Goal: Information Seeking & Learning: Check status

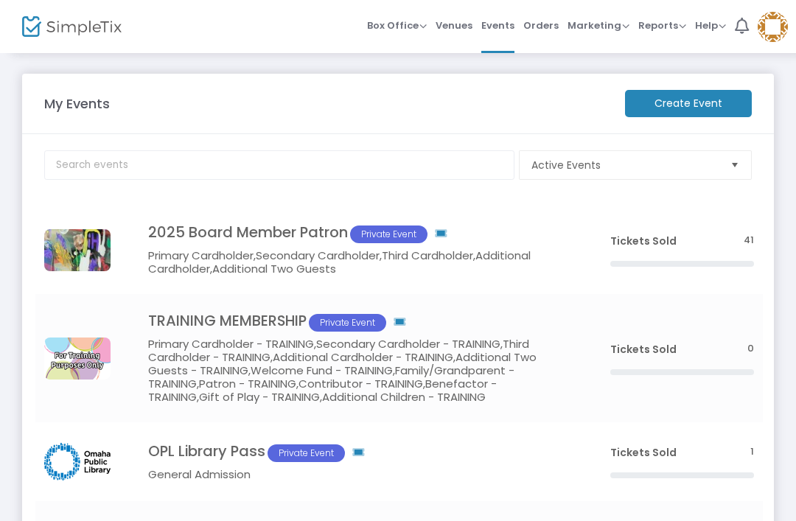
click at [540, 23] on span "Orders" at bounding box center [541, 26] width 35 height 38
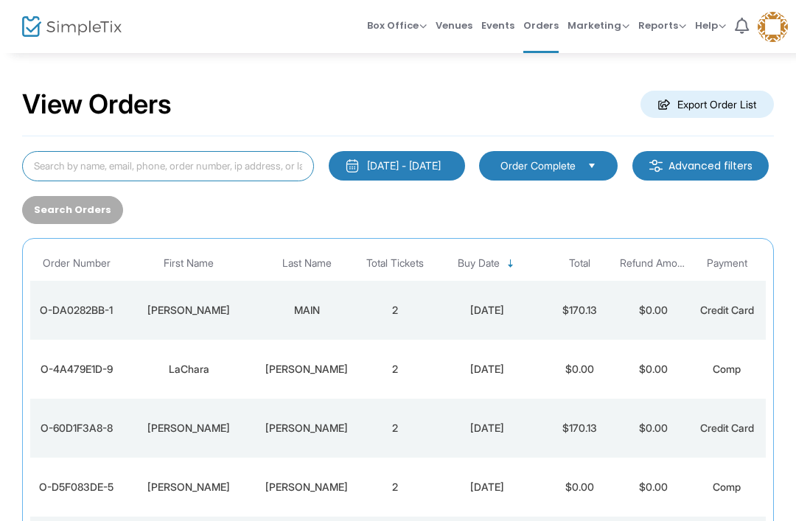
click at [175, 176] on input at bounding box center [168, 166] width 292 height 30
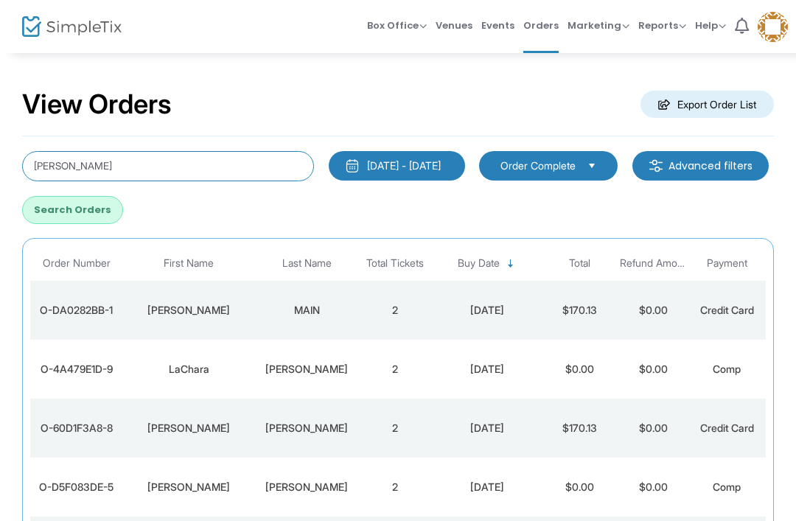
type input "[PERSON_NAME]"
click at [123, 197] on button "Search Orders" at bounding box center [72, 210] width 101 height 28
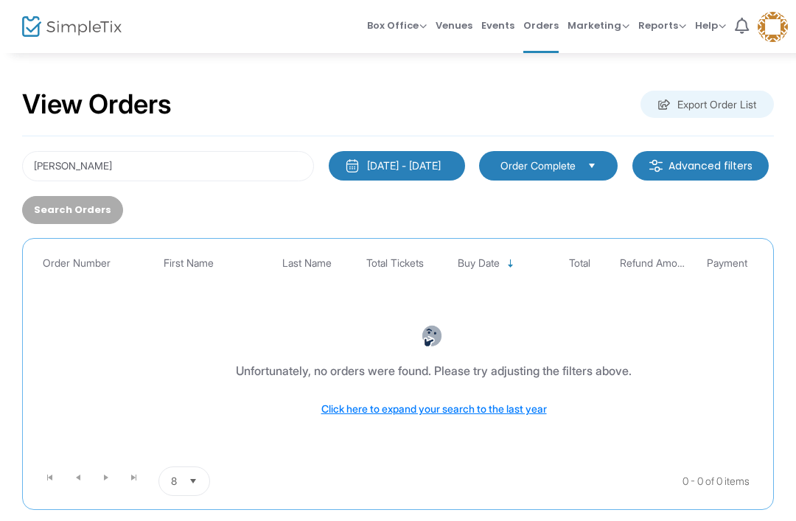
click at [462, 177] on button "[DATE] - [DATE]" at bounding box center [397, 165] width 136 height 29
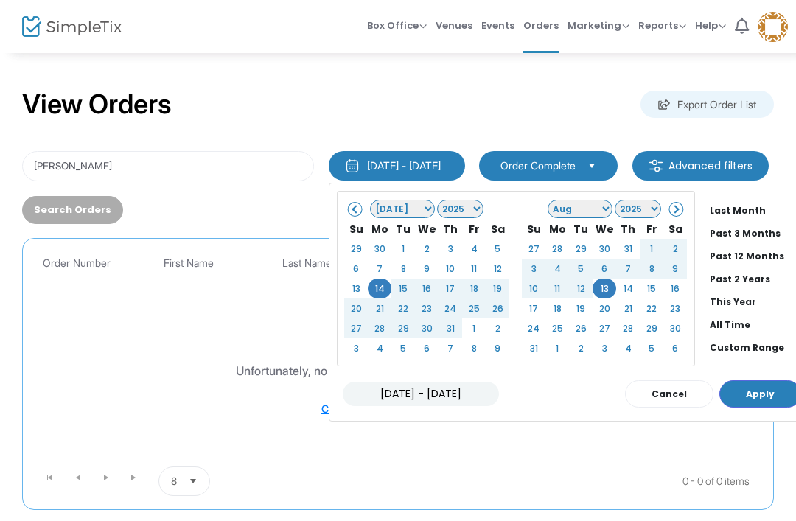
scroll to position [112, 0]
click at [761, 321] on li "All Time" at bounding box center [755, 324] width 103 height 23
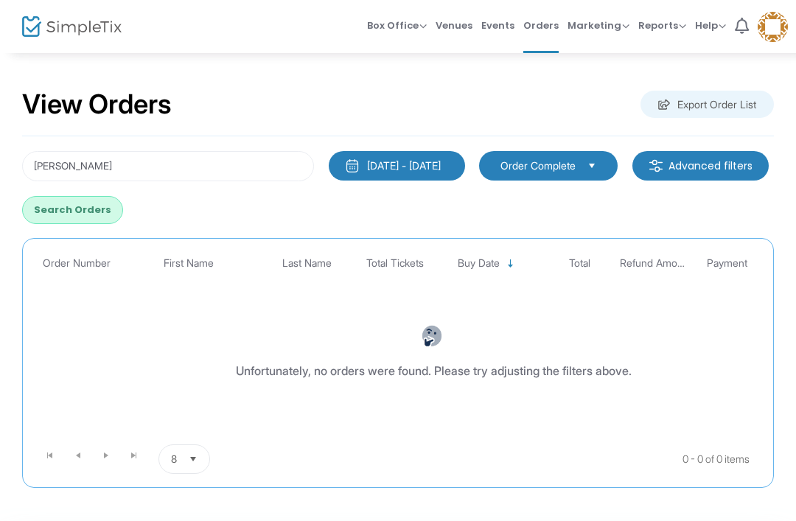
click at [765, 385] on div "Unfortunately, no orders were found. Please try adjusting the filters above." at bounding box center [434, 360] width 800 height 128
click at [172, 241] on kendo-grid "Order Number First Name Last Name Total Tickets Buy Date Total Refund Amount Pa…" at bounding box center [398, 363] width 752 height 250
click at [123, 213] on button "Search Orders" at bounding box center [72, 210] width 101 height 28
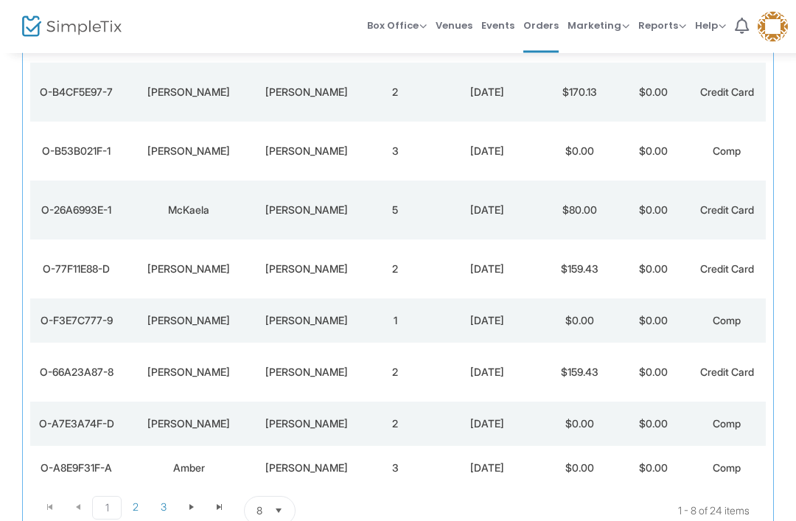
scroll to position [220, 0]
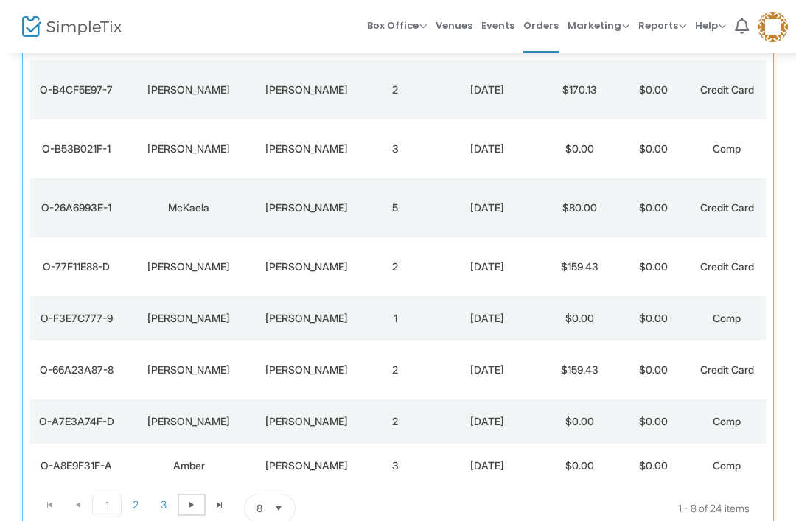
click at [188, 516] on span at bounding box center [192, 505] width 28 height 22
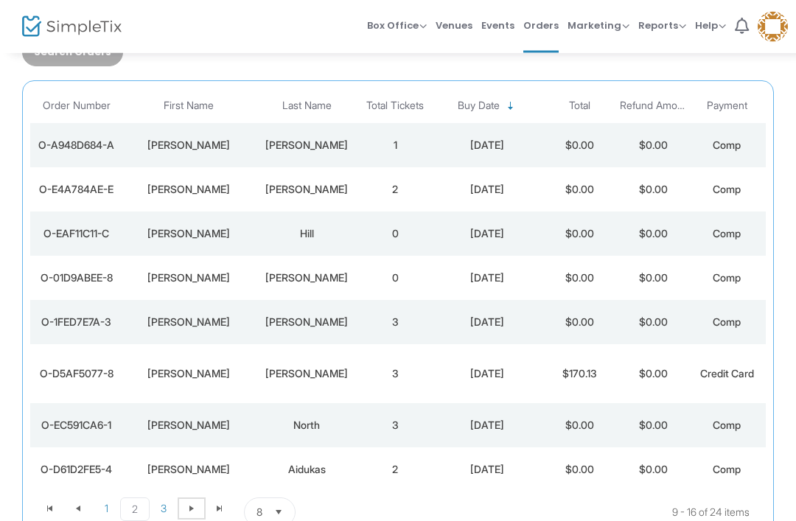
scroll to position [227, 0]
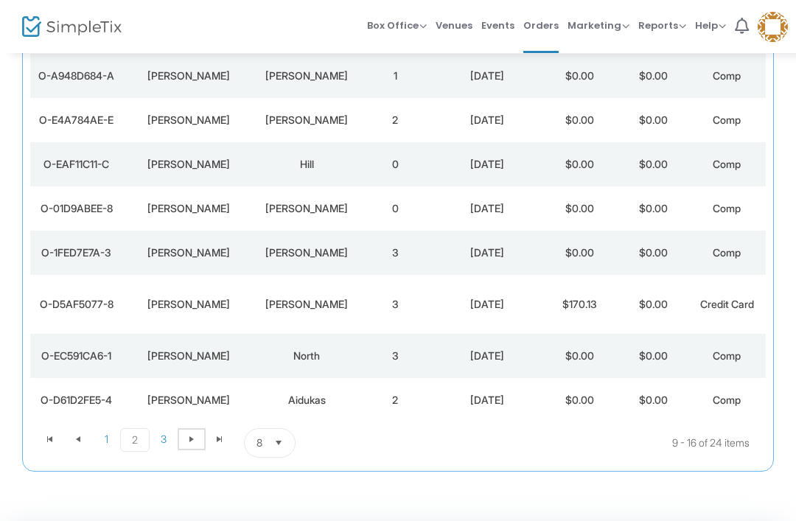
click at [197, 440] on span "Go to the next page" at bounding box center [192, 440] width 12 height 12
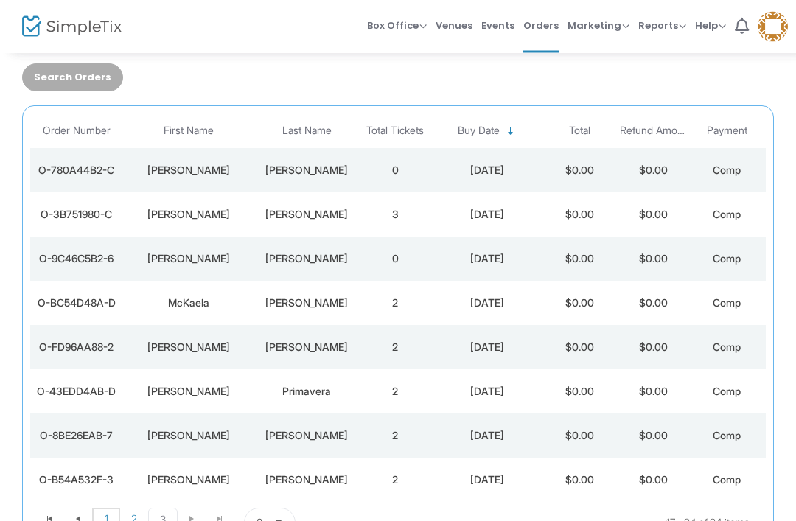
click at [105, 521] on span "1" at bounding box center [106, 520] width 28 height 22
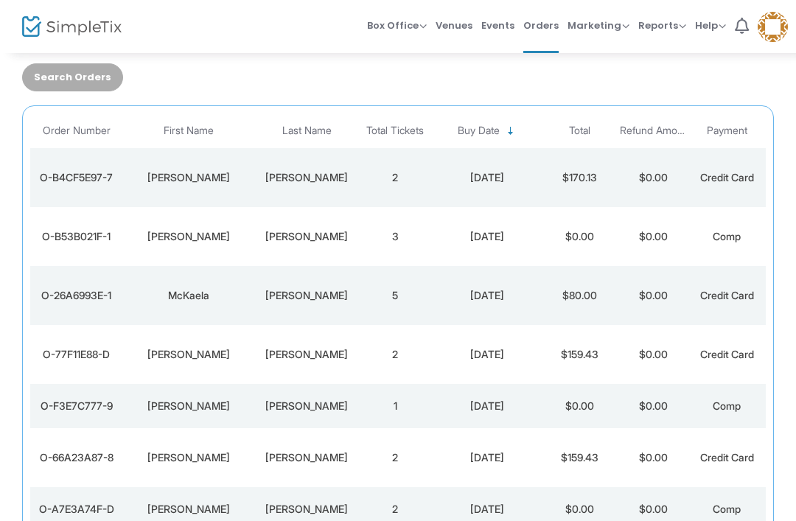
click at [321, 369] on td "[PERSON_NAME]" at bounding box center [306, 354] width 103 height 59
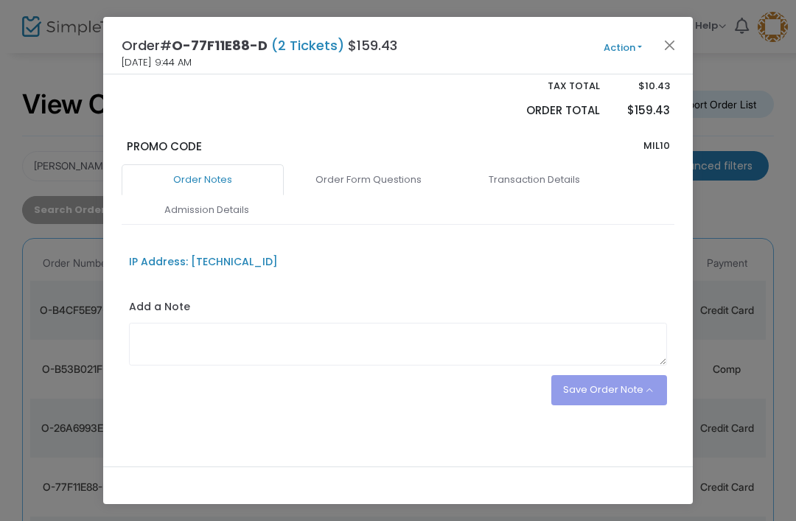
scroll to position [344, 0]
click at [342, 178] on link "Order Form Questions" at bounding box center [369, 181] width 162 height 31
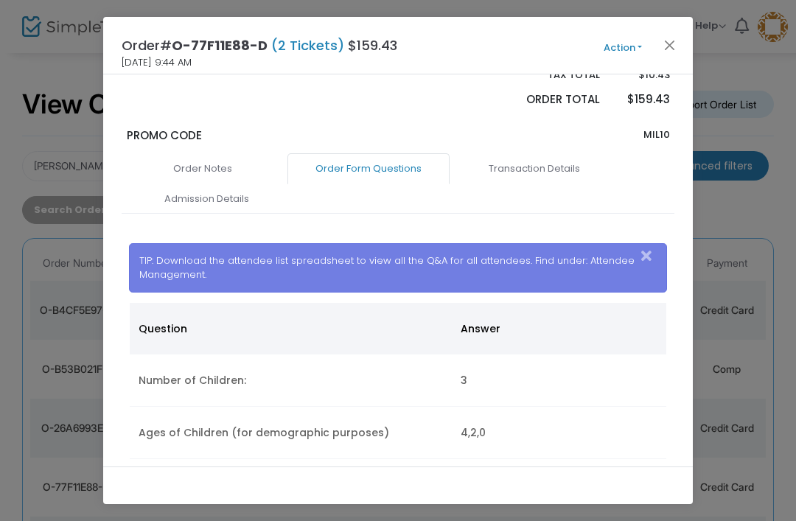
scroll to position [333, 0]
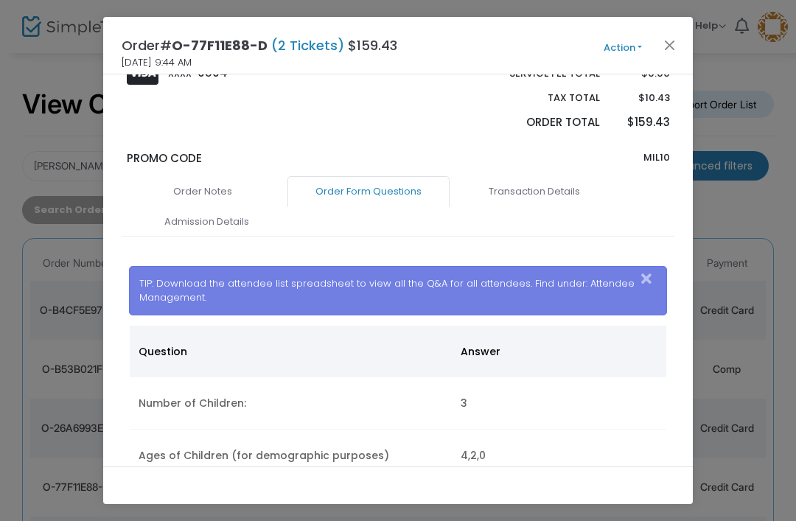
click at [669, 45] on button "Close" at bounding box center [670, 44] width 19 height 19
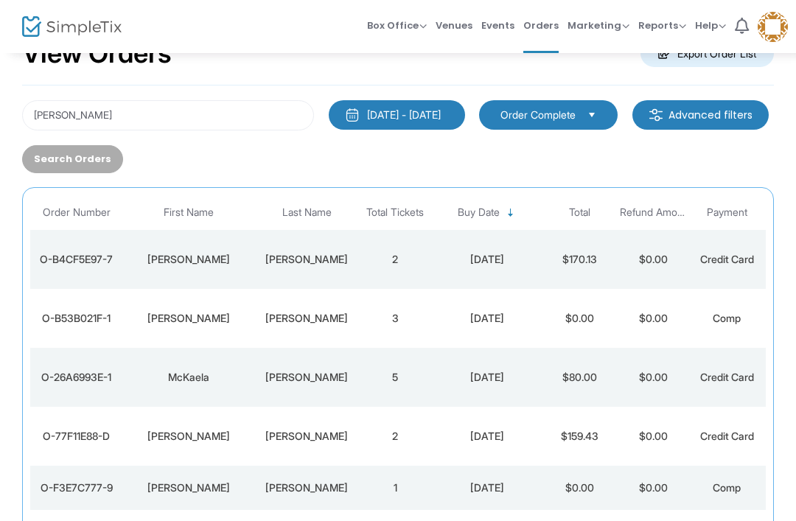
scroll to position [52, 0]
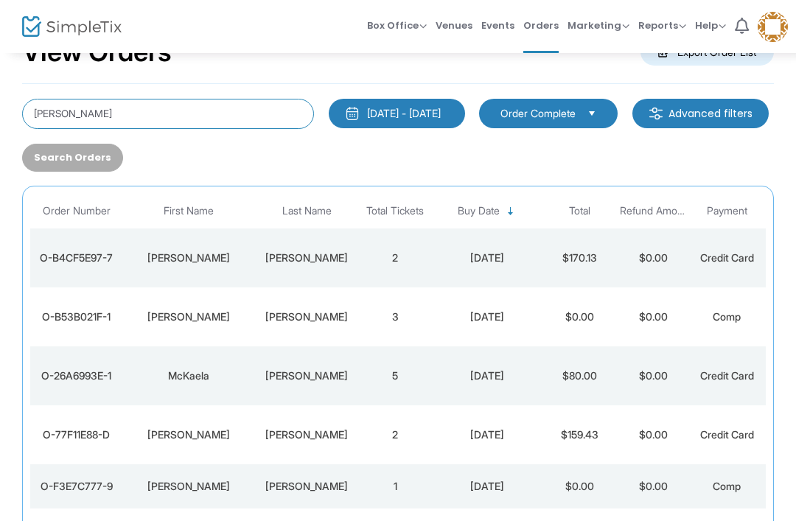
click at [84, 121] on input "[PERSON_NAME]" at bounding box center [168, 114] width 292 height 30
click at [49, 118] on input "[PERSON_NAME]" at bounding box center [168, 114] width 292 height 30
click at [49, 117] on input "[PERSON_NAME]" at bounding box center [168, 114] width 292 height 30
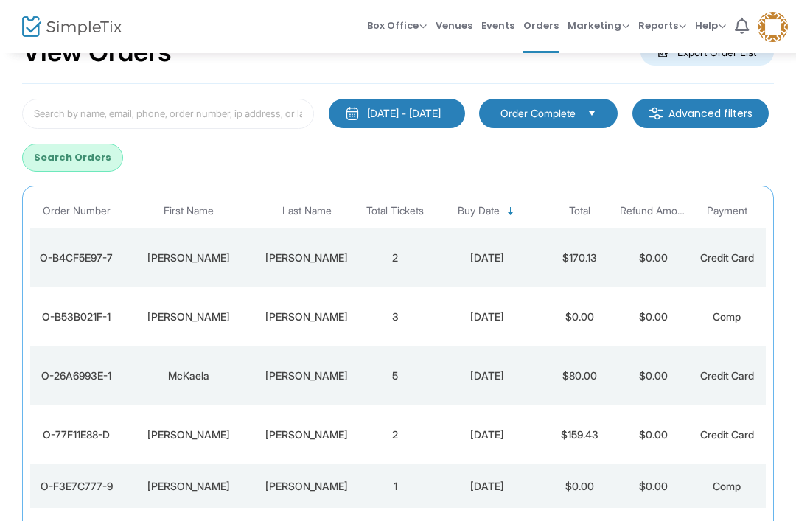
click at [123, 171] on button "Search Orders" at bounding box center [72, 158] width 101 height 28
